Goal: Information Seeking & Learning: Find specific fact

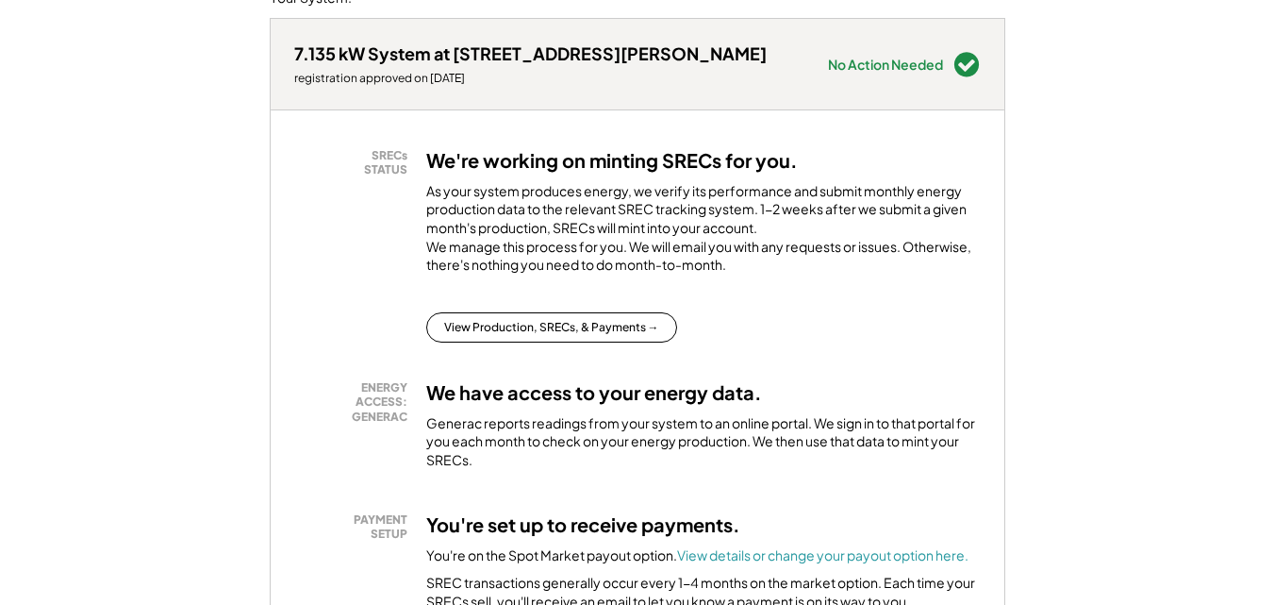
scroll to position [201, 0]
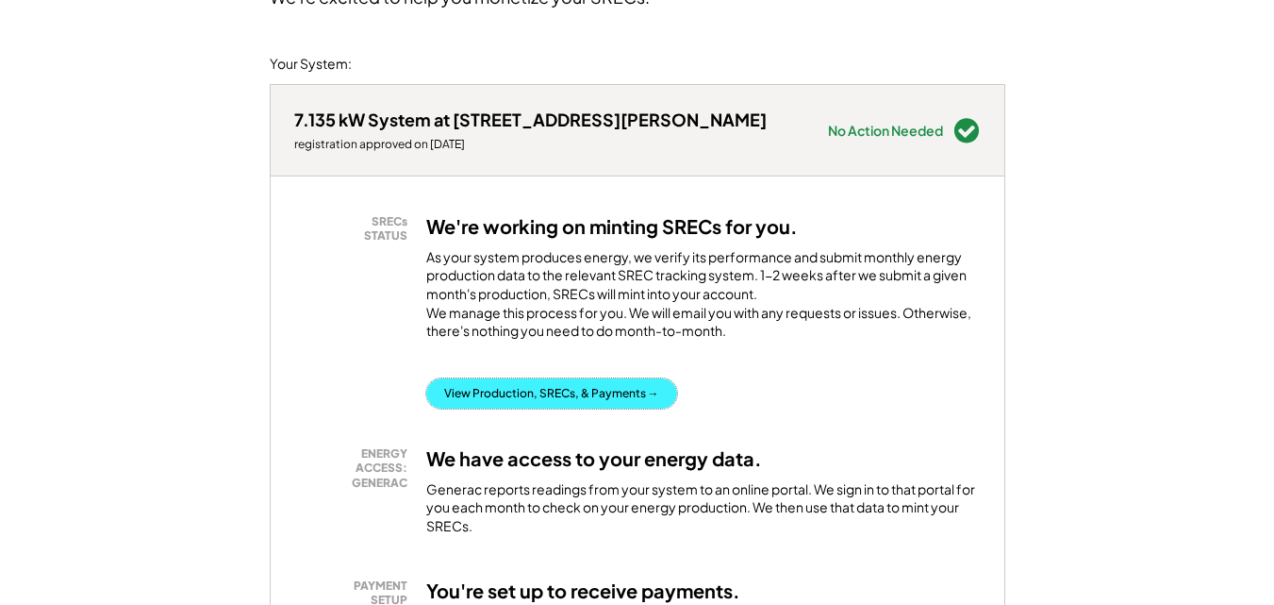
click at [567, 404] on button "View Production, SRECs, & Payments →" at bounding box center [551, 393] width 251 height 30
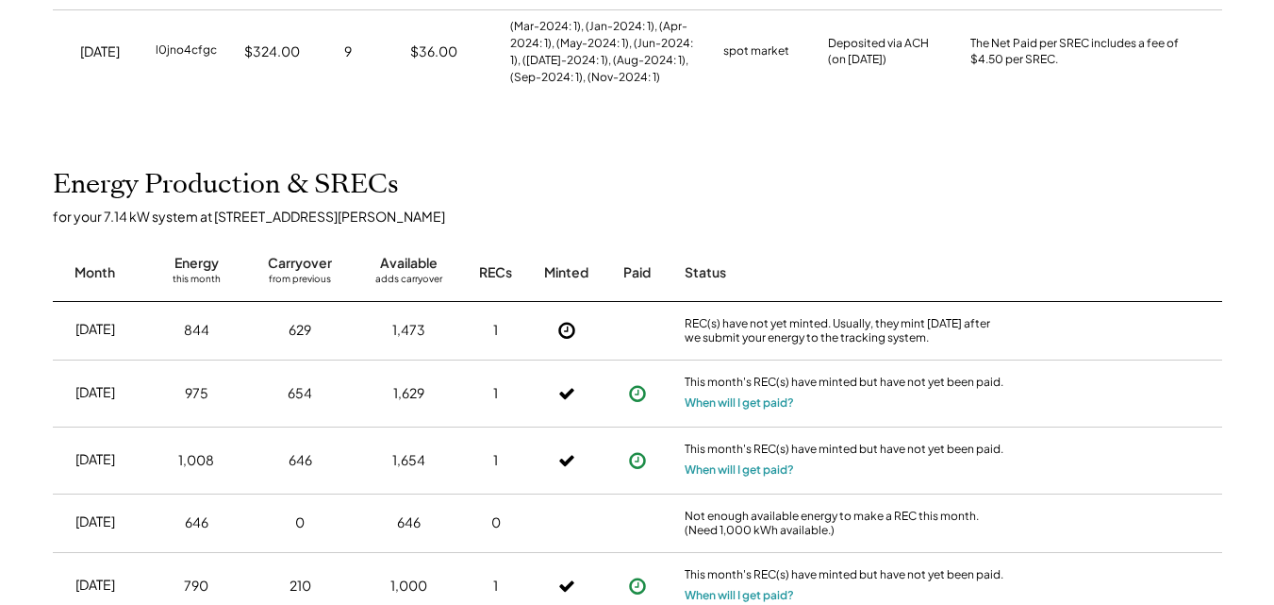
scroll to position [585, 0]
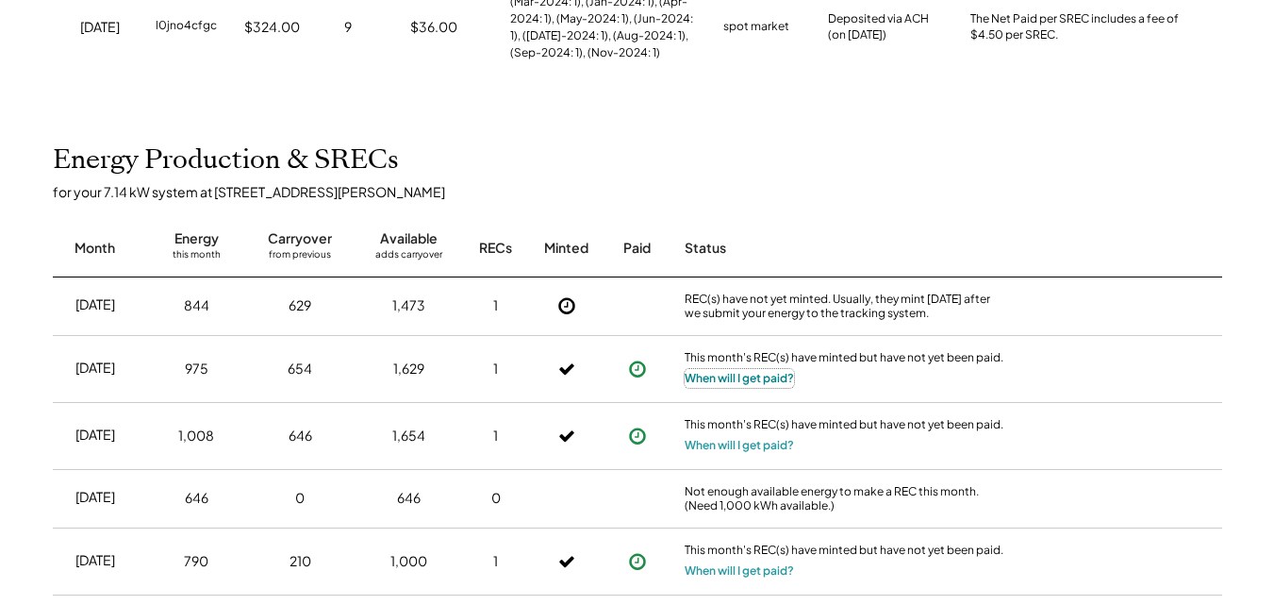
click at [706, 377] on button "When will I get paid?" at bounding box center [739, 378] width 109 height 19
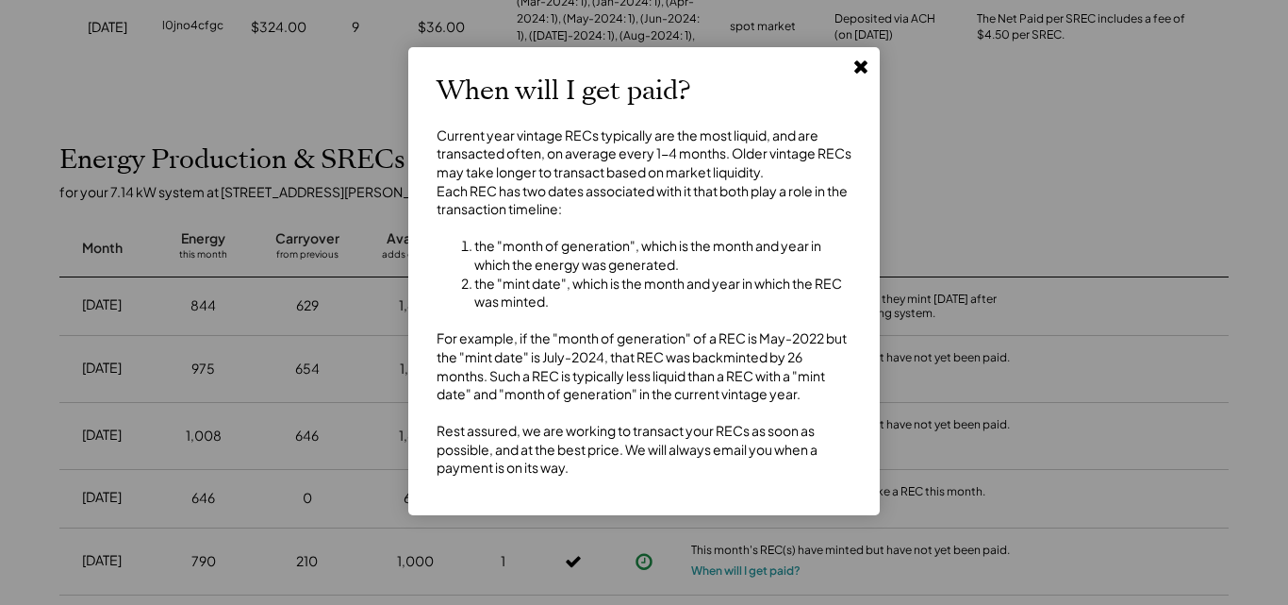
click at [862, 70] on use at bounding box center [860, 66] width 13 height 13
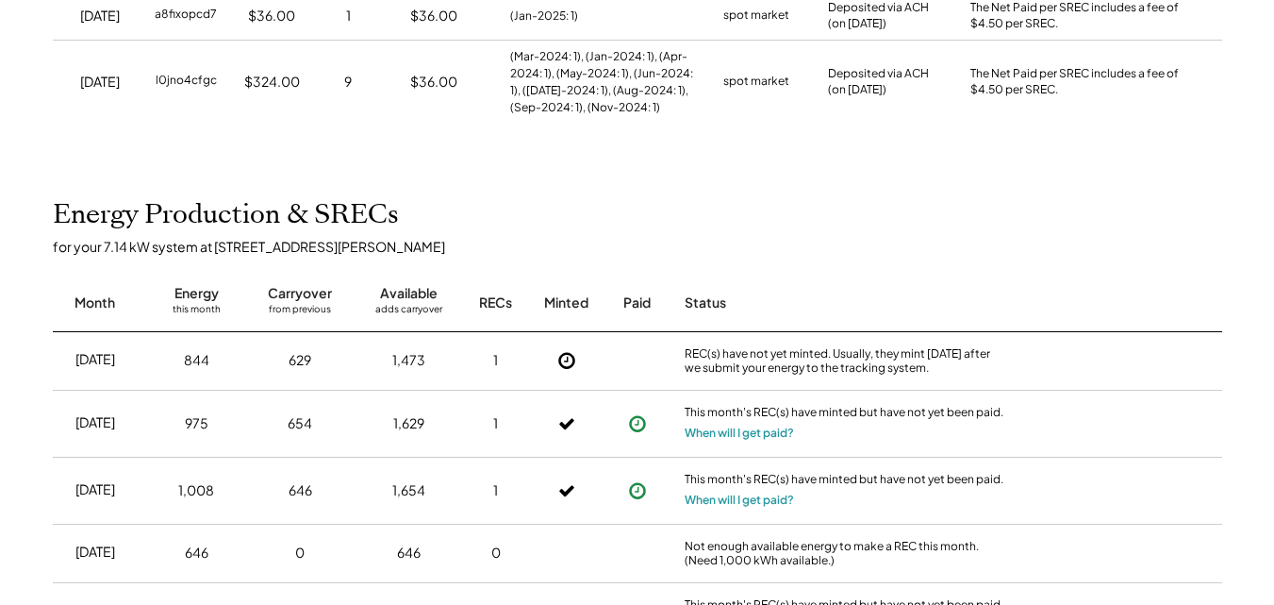
scroll to position [528, 0]
